Goal: Task Accomplishment & Management: Understand process/instructions

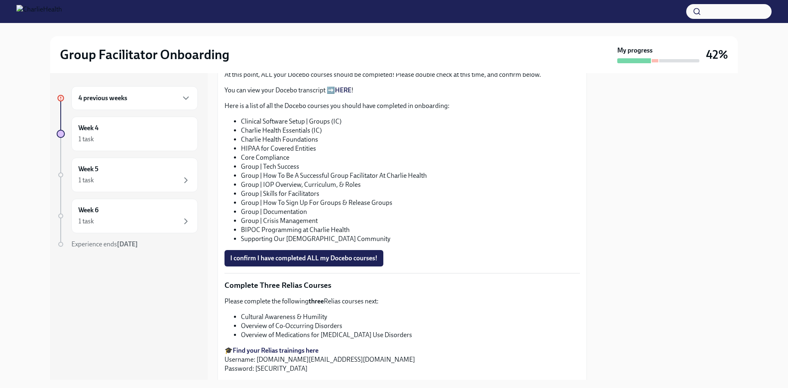
scroll to position [452, 0]
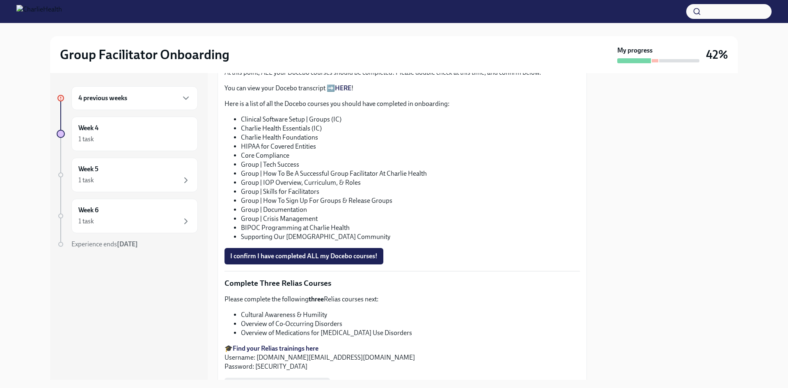
drag, startPoint x: 365, startPoint y: 176, endPoint x: 407, endPoint y: 197, distance: 47.0
click at [365, 169] on li "Group | Tech Success" at bounding box center [410, 164] width 339 height 9
drag, startPoint x: 267, startPoint y: 124, endPoint x: 273, endPoint y: 125, distance: 6.2
click at [268, 124] on li "Clinical Software Setup | Groups (IC)" at bounding box center [410, 119] width 339 height 9
drag, startPoint x: 302, startPoint y: 166, endPoint x: 263, endPoint y: 165, distance: 39.0
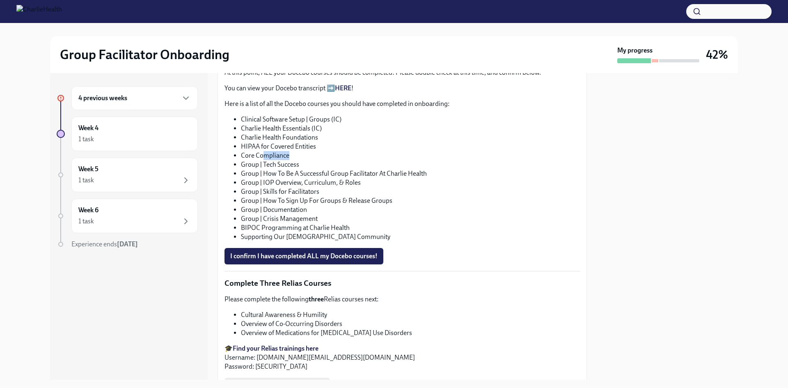
click at [263, 160] on li "Core Compliance" at bounding box center [410, 155] width 339 height 9
drag, startPoint x: 302, startPoint y: 177, endPoint x: 244, endPoint y: 167, distance: 58.8
click at [241, 169] on li "Group | Tech Success" at bounding box center [410, 164] width 339 height 9
drag, startPoint x: 301, startPoint y: 171, endPoint x: 235, endPoint y: 163, distance: 67.0
click at [241, 160] on li "Core Compliance" at bounding box center [410, 155] width 339 height 9
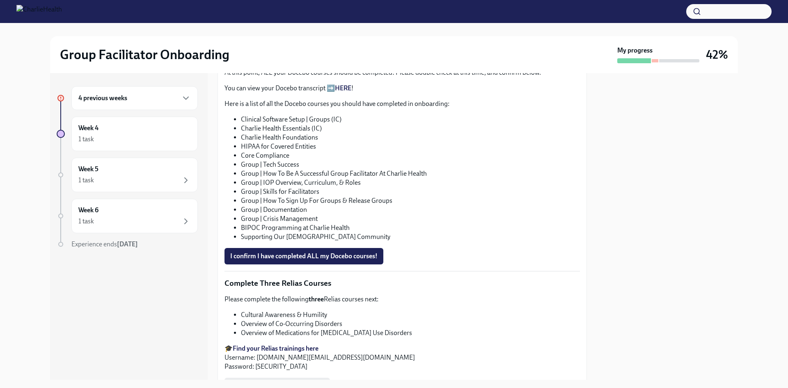
click at [278, 151] on li "HIPAA for Covered Entities" at bounding box center [410, 146] width 339 height 9
drag, startPoint x: 248, startPoint y: 156, endPoint x: 336, endPoint y: 158, distance: 88.3
click at [336, 151] on li "HIPAA for Covered Entities" at bounding box center [410, 146] width 339 height 9
drag, startPoint x: 363, startPoint y: 135, endPoint x: 388, endPoint y: 125, distance: 26.8
click at [388, 124] on li "Clinical Software Setup | Groups (IC)" at bounding box center [410, 119] width 339 height 9
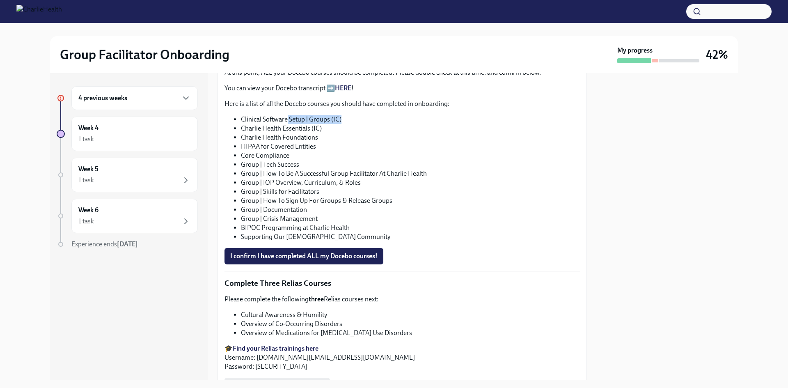
click at [388, 124] on li "Clinical Software Setup | Groups (IC)" at bounding box center [410, 119] width 339 height 9
drag, startPoint x: 359, startPoint y: 126, endPoint x: 266, endPoint y: 130, distance: 93.7
click at [266, 124] on li "Clinical Software Setup | Groups (IC)" at bounding box center [410, 119] width 339 height 9
drag, startPoint x: 261, startPoint y: 176, endPoint x: 302, endPoint y: 175, distance: 41.5
click at [302, 169] on li "Group | Tech Success" at bounding box center [410, 164] width 339 height 9
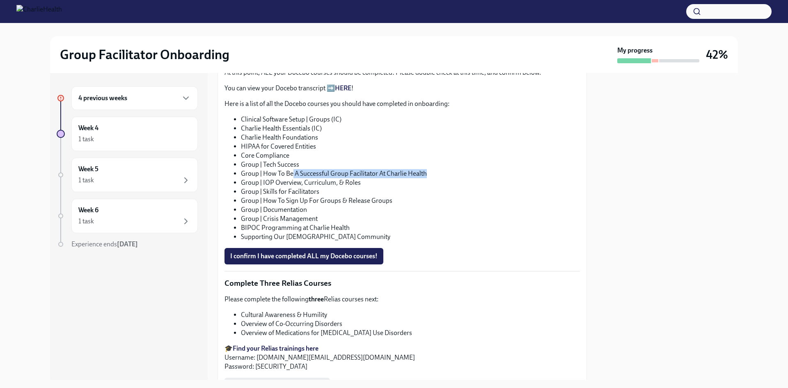
drag, startPoint x: 293, startPoint y: 180, endPoint x: 597, endPoint y: 185, distance: 303.5
click at [437, 178] on li "Group | How To Be A Successful Group Facilitator At Charlie Health" at bounding box center [410, 173] width 339 height 9
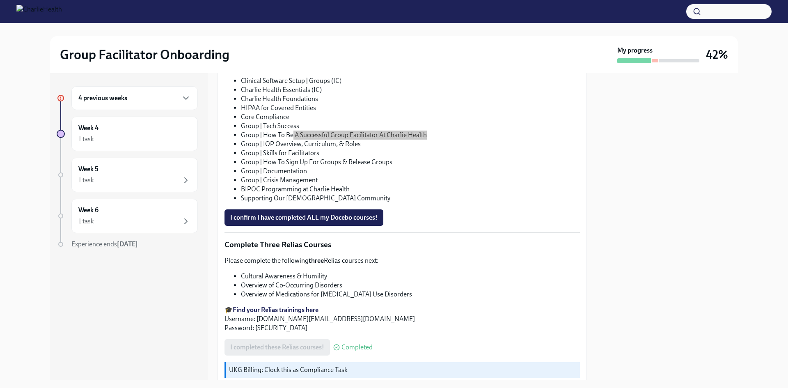
scroll to position [441, 0]
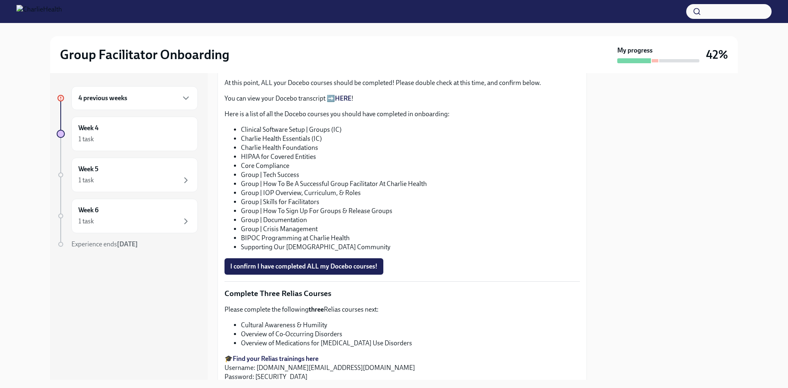
click at [319, 198] on li "Group | IOP Overview, Curriculum, & Roles" at bounding box center [410, 192] width 339 height 9
click at [302, 271] on span "I confirm I have completed ALL my Docebo courses!" at bounding box center [303, 266] width 147 height 8
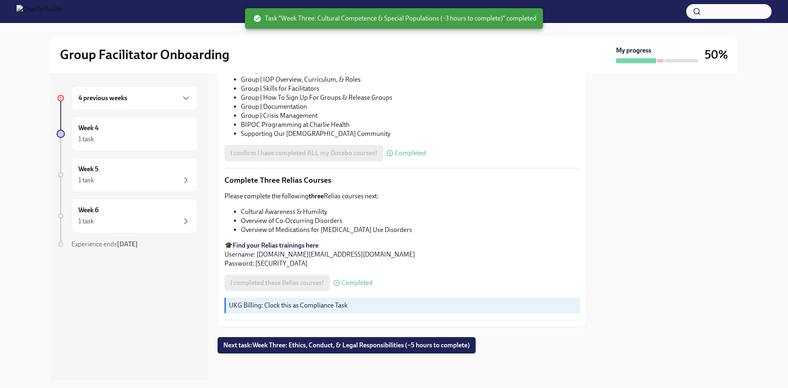
scroll to position [565, 0]
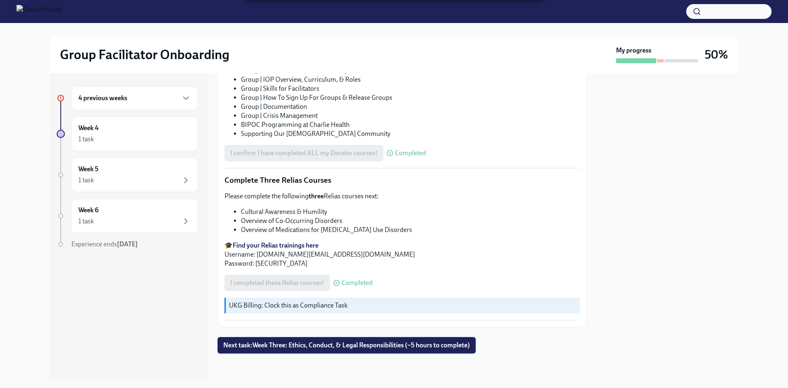
click at [373, 347] on span "Next task : Week Three: Ethics, Conduct, & Legal Responsibilities (~5 hours to …" at bounding box center [346, 345] width 247 height 8
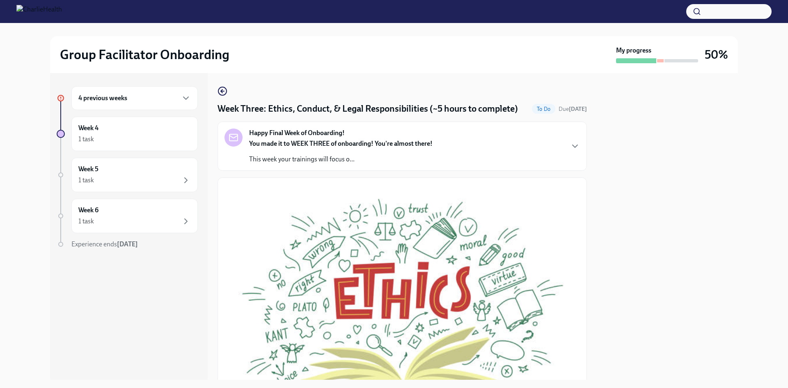
click at [125, 99] on h6 "4 previous weeks" at bounding box center [102, 98] width 49 height 9
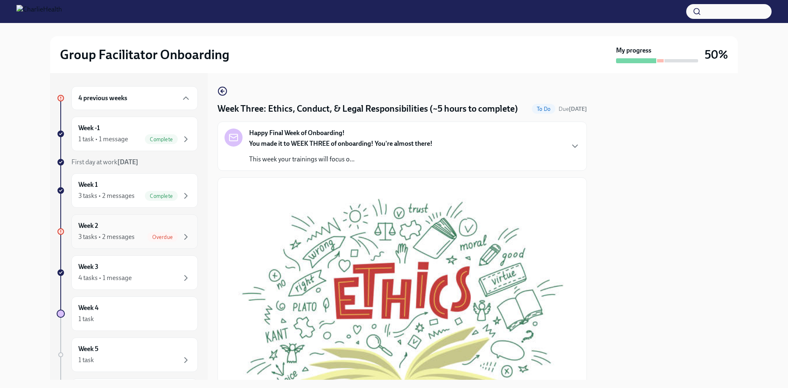
click at [131, 231] on div "Week 2 3 tasks • 2 messages Overdue" at bounding box center [134, 231] width 113 height 21
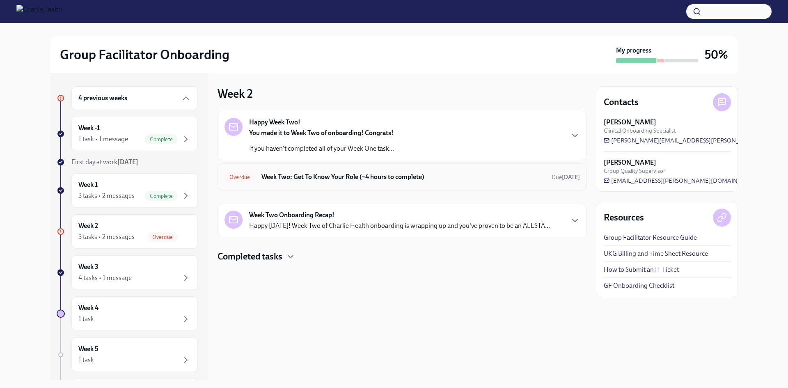
click at [310, 177] on h6 "Week Two: Get To Know Your Role (~4 hours to complete)" at bounding box center [404, 176] width 284 height 9
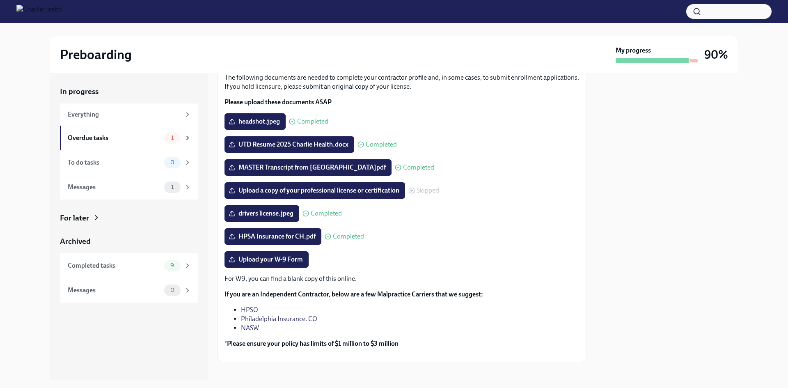
scroll to position [64, 0]
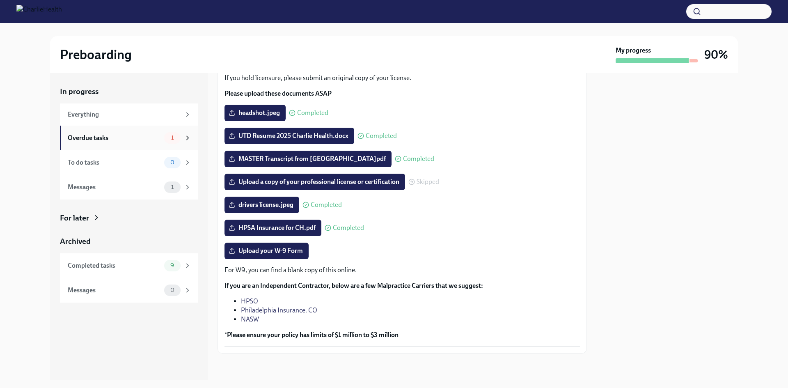
click at [147, 136] on div "Overdue tasks" at bounding box center [114, 137] width 93 height 9
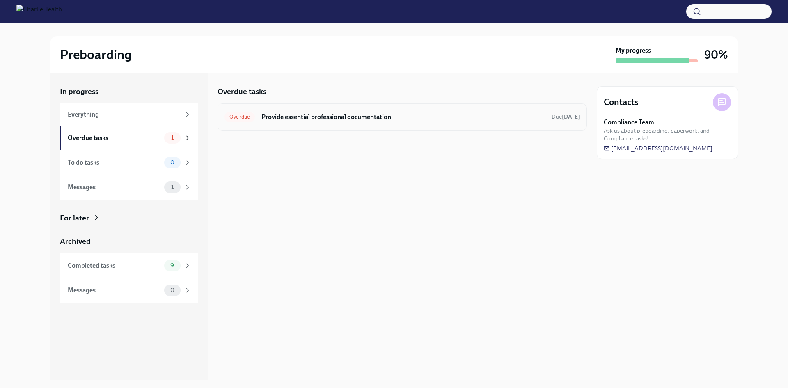
click at [315, 123] on div "Overdue Provide essential professional documentation Due [DATE]" at bounding box center [403, 116] width 356 height 13
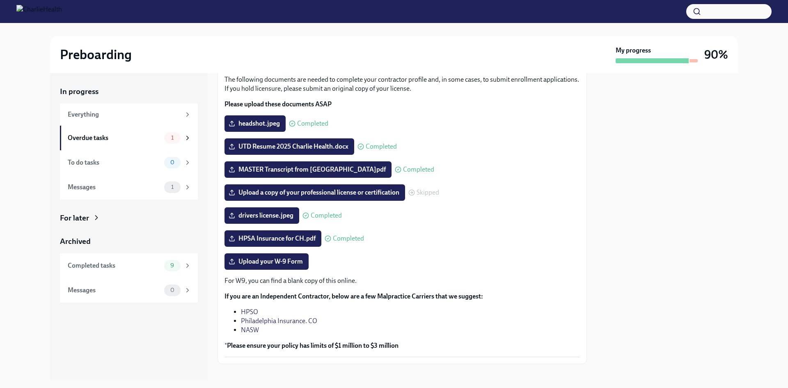
scroll to position [64, 0]
